Goal: Information Seeking & Learning: Learn about a topic

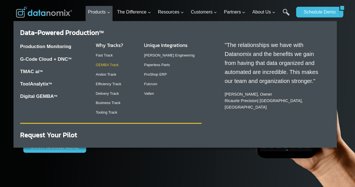
click at [116, 65] on link "GEMBA Track" at bounding box center [107, 65] width 23 height 4
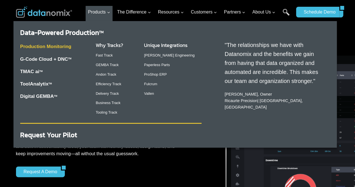
click at [48, 49] on link "Production Monitoring" at bounding box center [45, 46] width 51 height 5
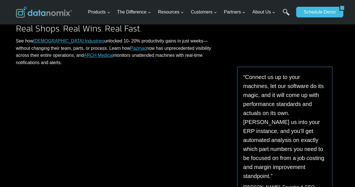
scroll to position [281, 0]
